Goal: Check status: Check status

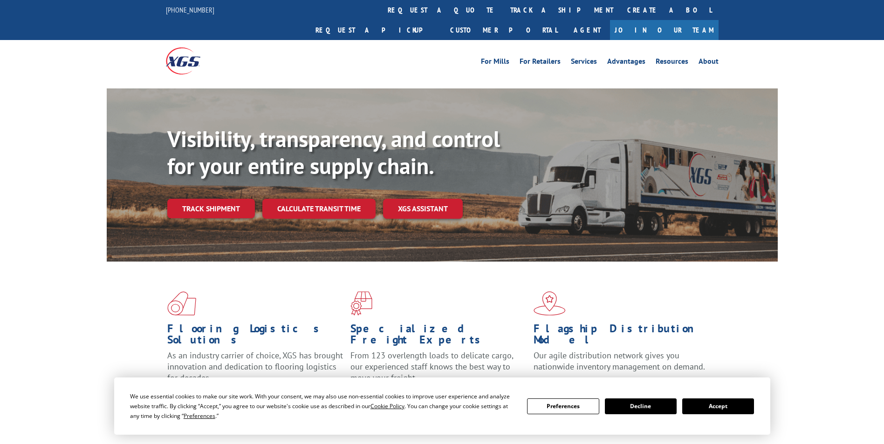
click at [725, 408] on button "Accept" at bounding box center [718, 407] width 72 height 16
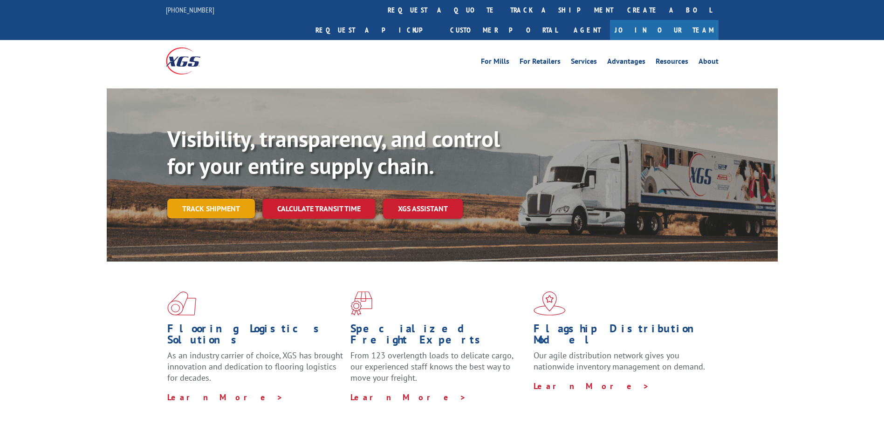
click at [230, 199] on link "Track shipment" at bounding box center [211, 209] width 88 height 20
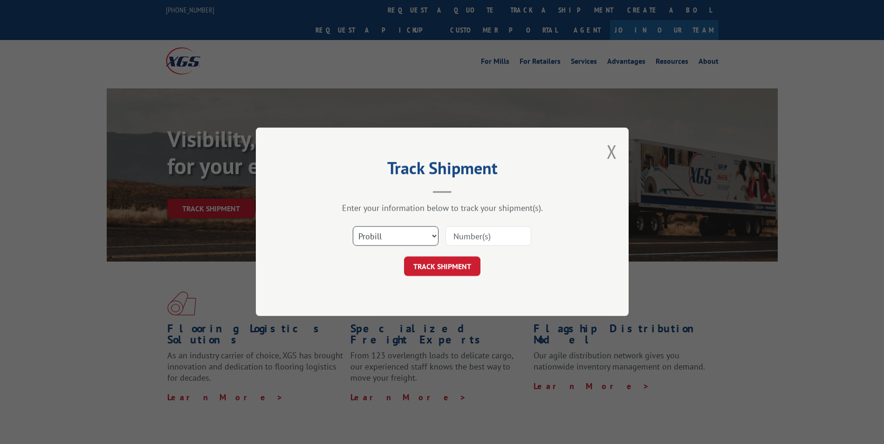
click at [415, 233] on select "Select category... Probill BOL PO" at bounding box center [396, 237] width 86 height 20
select select "bol"
click at [353, 227] on select "Select category... Probill BOL PO" at bounding box center [396, 237] width 86 height 20
click at [468, 230] on input at bounding box center [488, 237] width 86 height 20
type input "2869341"
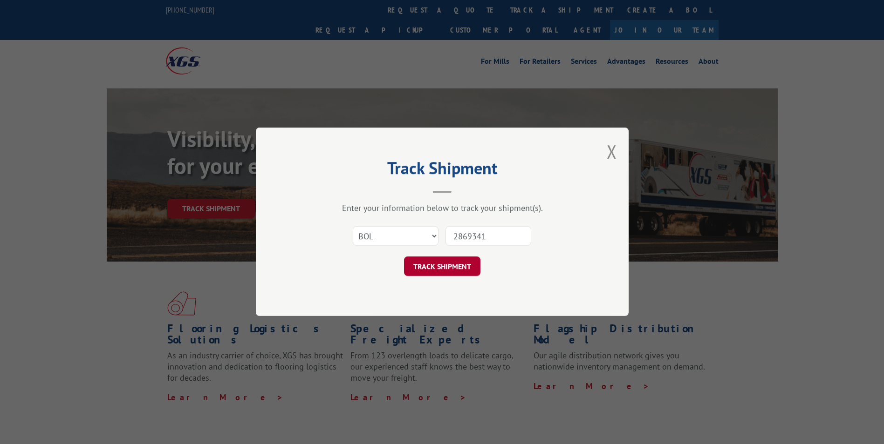
click at [450, 267] on button "TRACK SHIPMENT" at bounding box center [442, 267] width 76 height 20
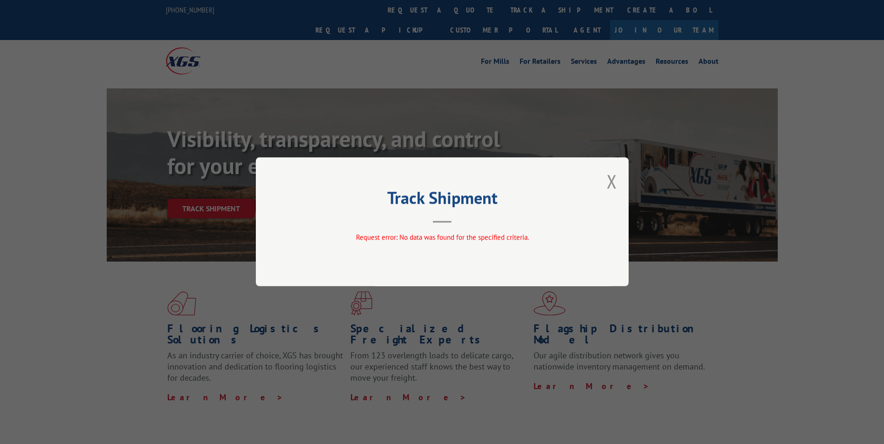
click at [306, 54] on div "Track Shipment Request error: No data was found for the specified criteria." at bounding box center [442, 222] width 884 height 444
click at [613, 177] on button "Close modal" at bounding box center [612, 181] width 10 height 25
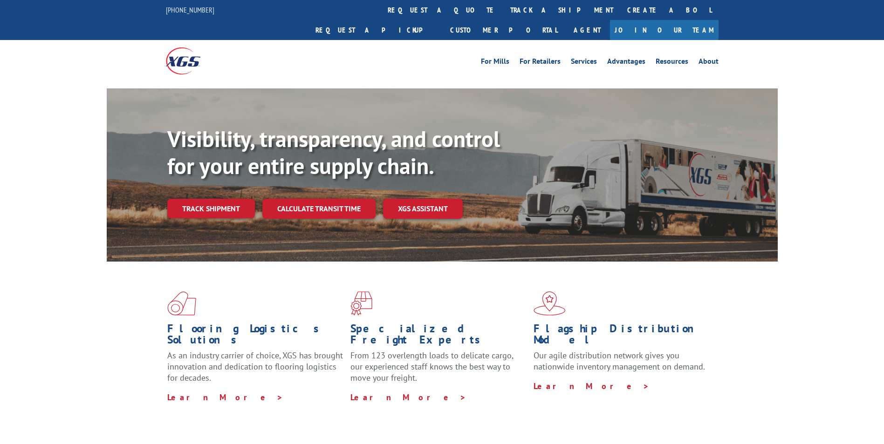
click at [235, 199] on link "Track shipment" at bounding box center [211, 209] width 88 height 20
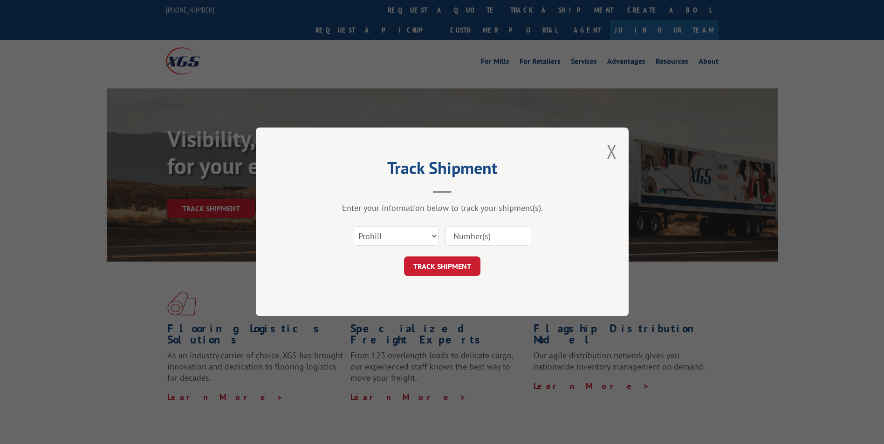
click at [613, 149] on button "Close modal" at bounding box center [612, 151] width 10 height 25
